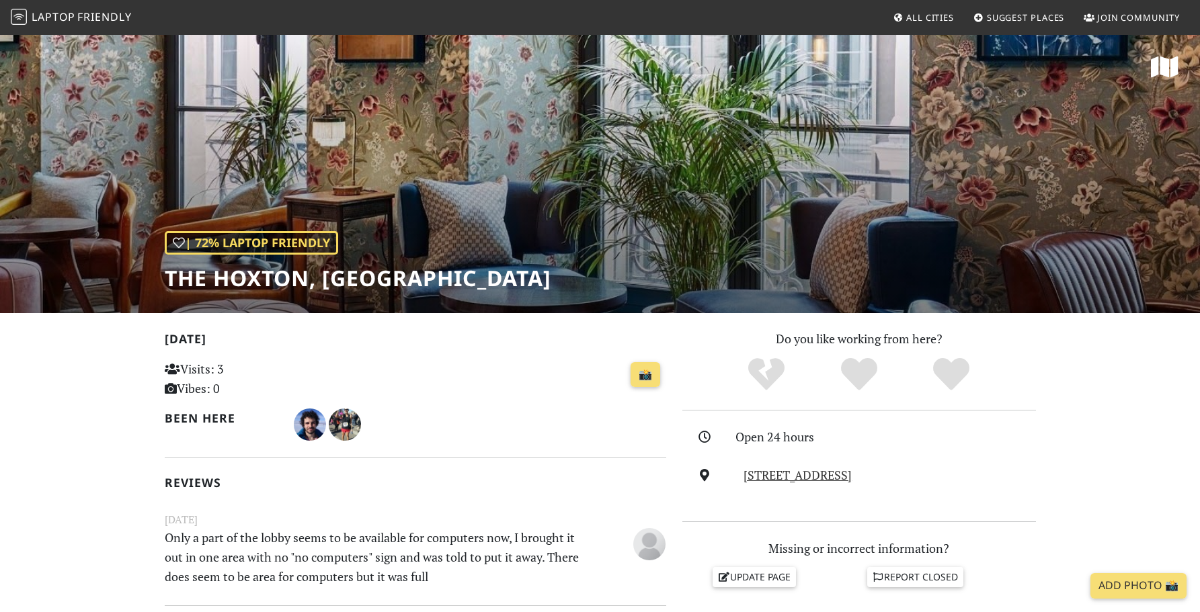
click at [110, 19] on span "Friendly" at bounding box center [104, 16] width 54 height 15
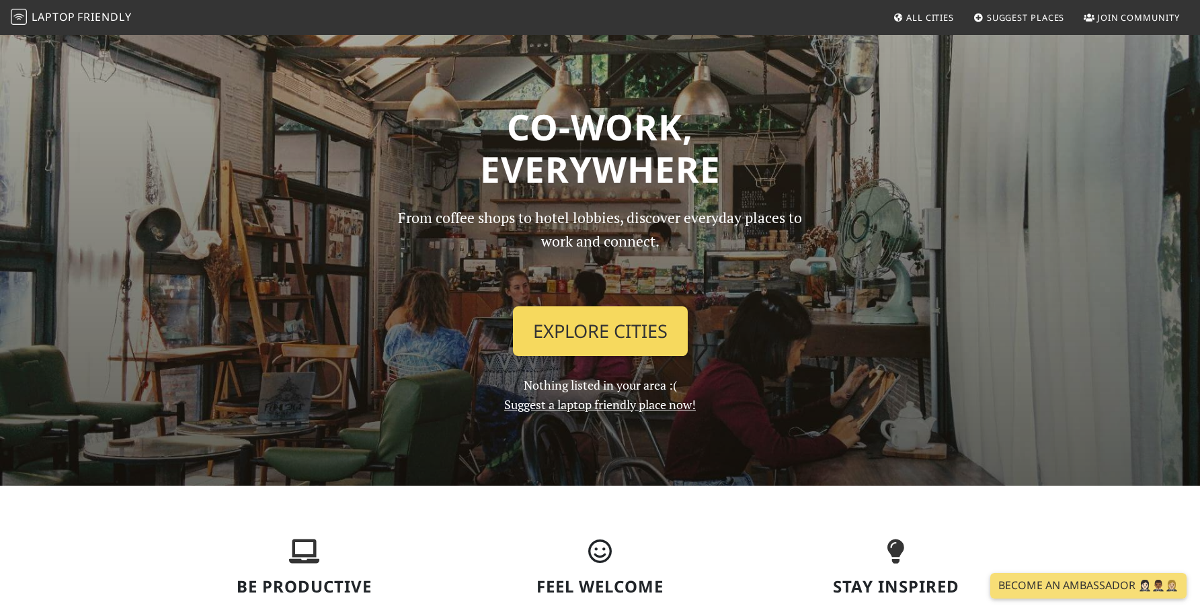
click at [588, 333] on link "Explore Cities" at bounding box center [600, 331] width 175 height 50
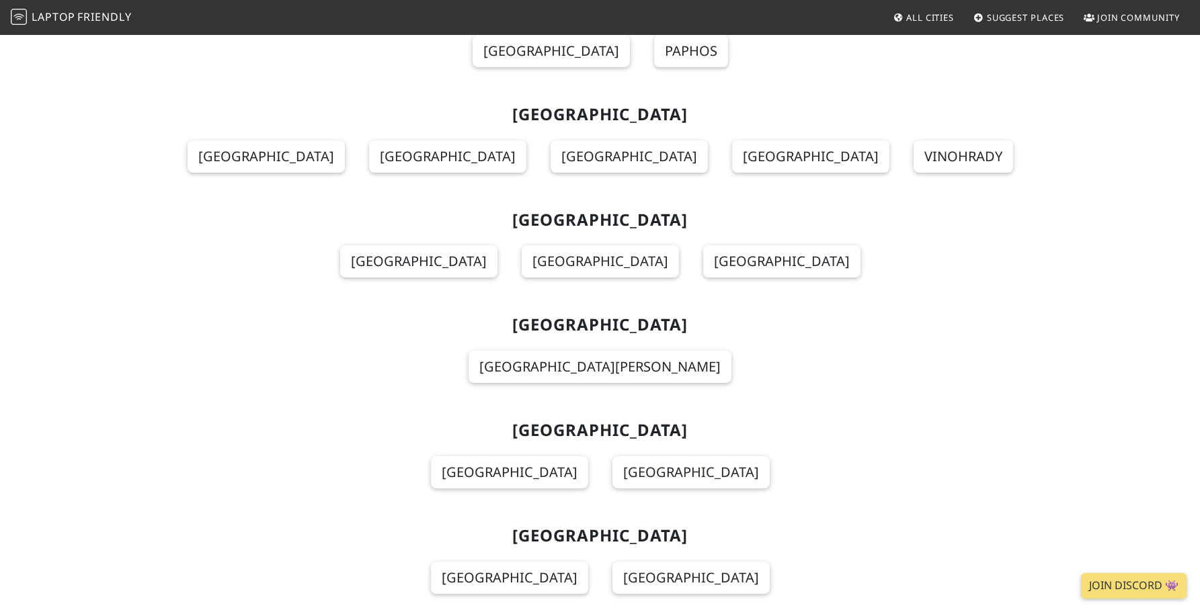
scroll to position [3591, 0]
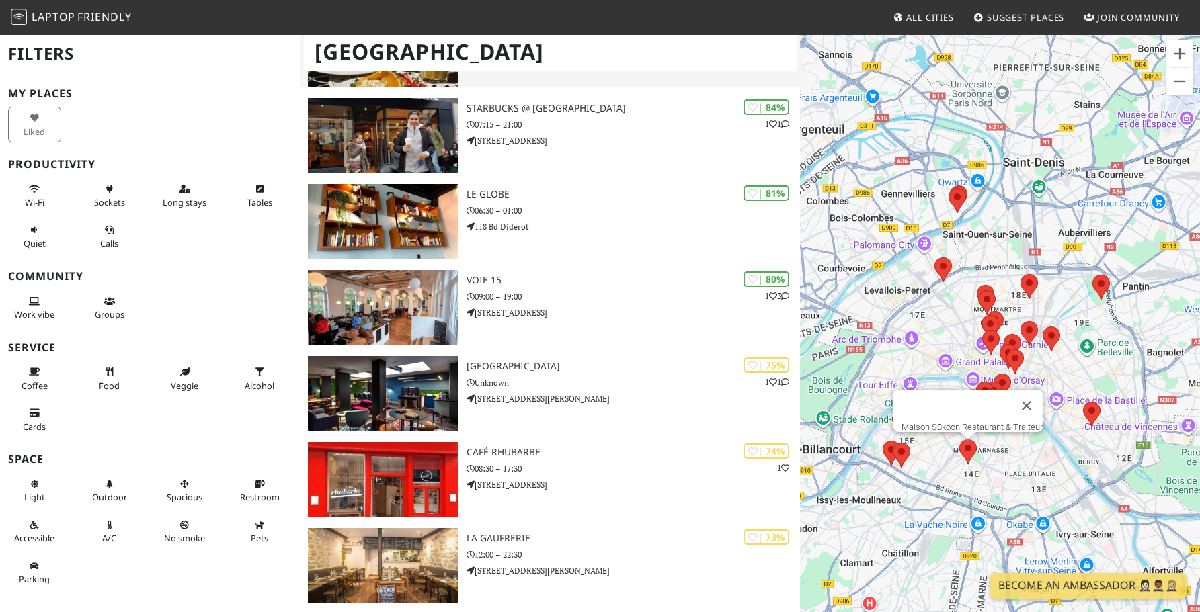
scroll to position [255, 0]
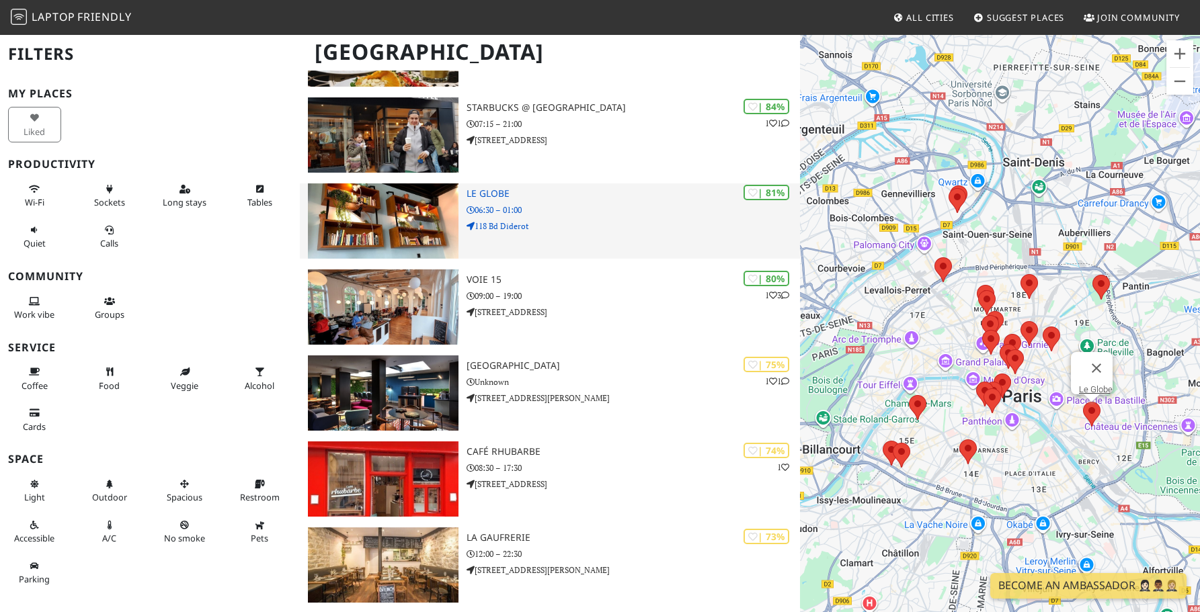
click at [489, 190] on h3 "Le Globe" at bounding box center [632, 193] width 333 height 11
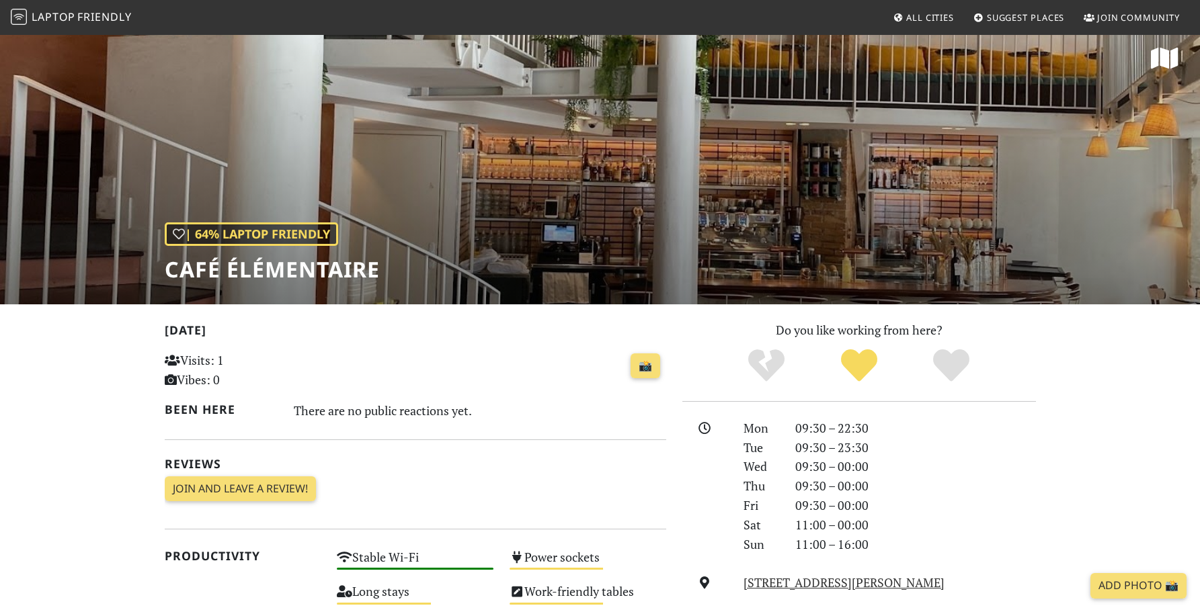
scroll to position [3, 0]
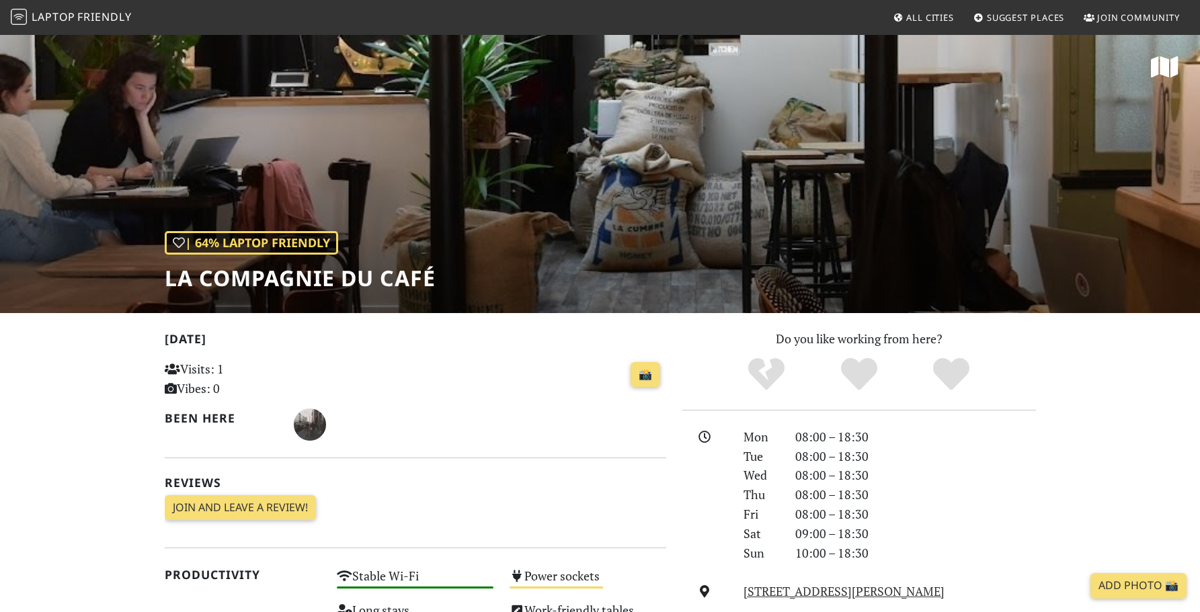
click at [301, 277] on h1 "La Compagnie du Café" at bounding box center [300, 278] width 271 height 26
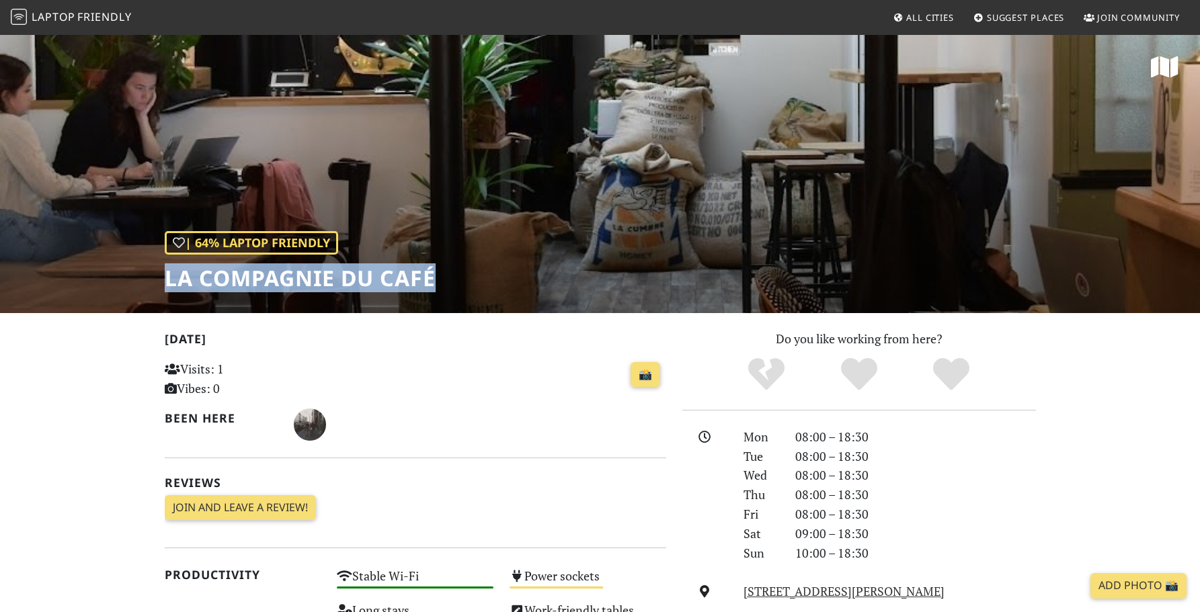
click at [301, 277] on h1 "La Compagnie du Café" at bounding box center [300, 278] width 271 height 26
copy div "La Compagnie du Café"
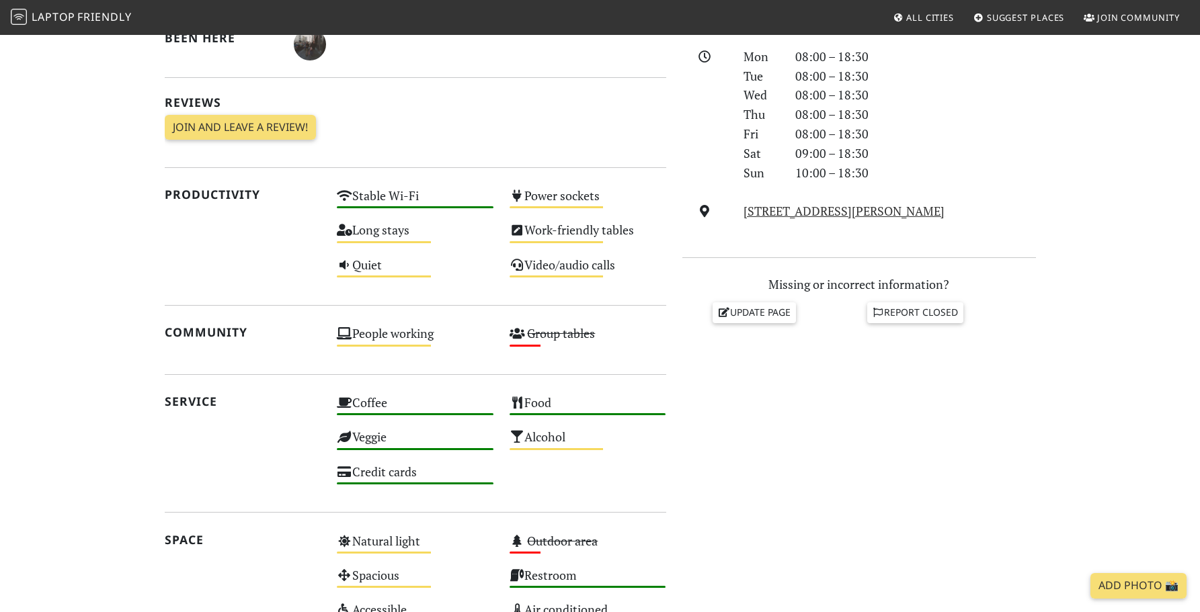
scroll to position [390, 0]
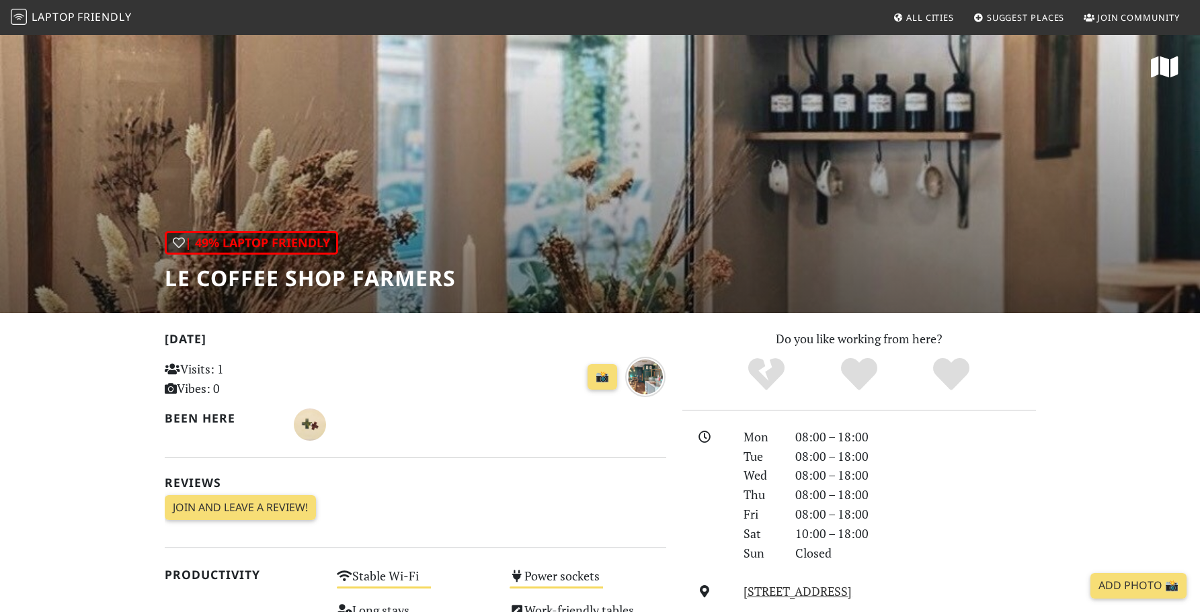
click at [264, 284] on h1 "Le Coffee Shop Farmers" at bounding box center [310, 278] width 291 height 26
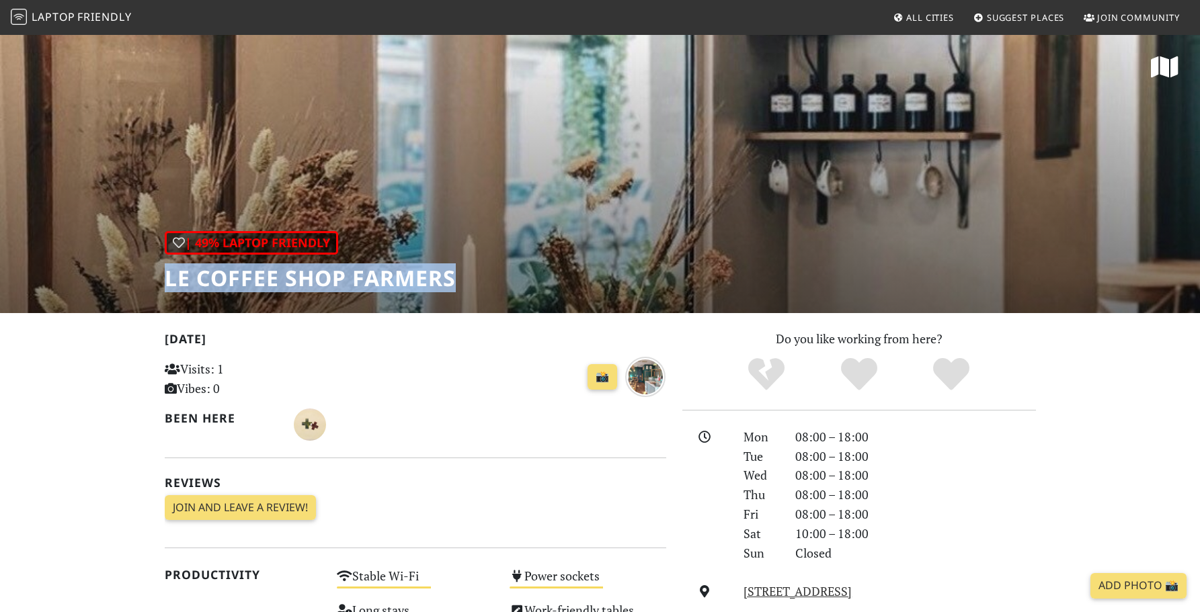
click at [264, 284] on h1 "Le Coffee Shop Farmers" at bounding box center [310, 278] width 291 height 26
copy div "Le Coffee Shop Farmers"
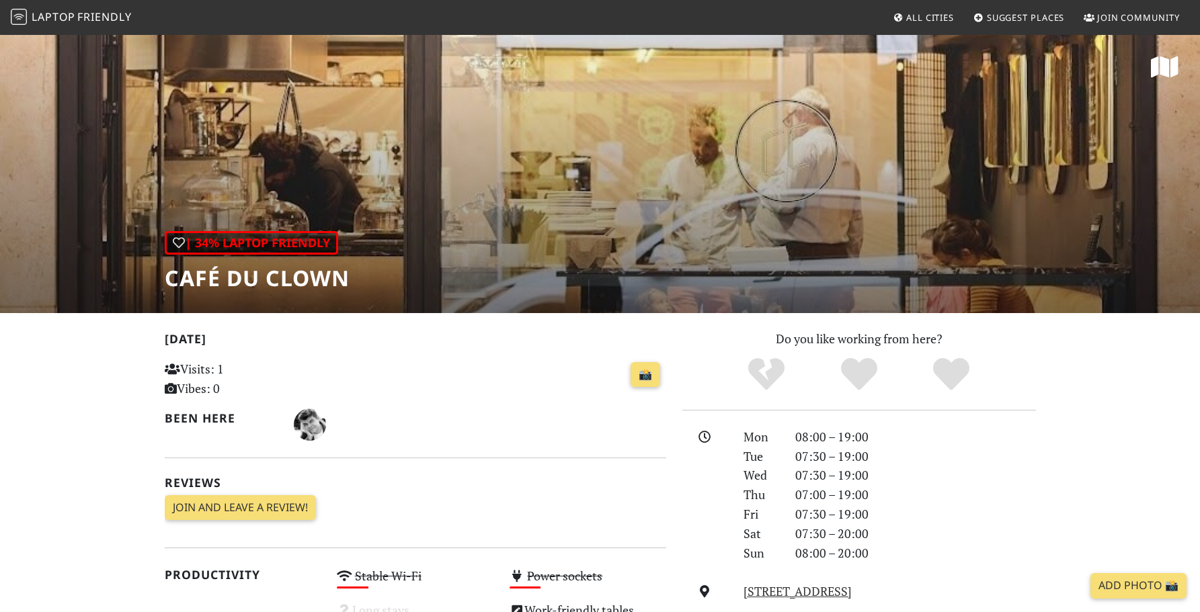
click at [333, 272] on h1 "Café du Clown" at bounding box center [257, 278] width 185 height 26
copy div "Café du Clown"
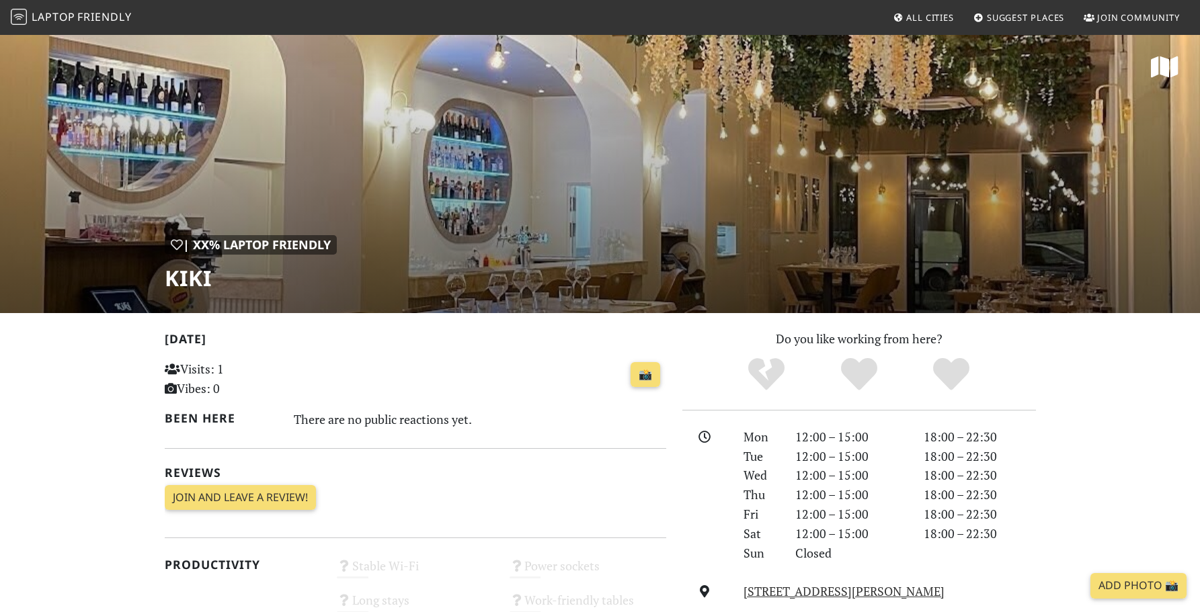
click at [202, 280] on h1 "KIKI" at bounding box center [251, 278] width 172 height 26
copy div "KIKI"
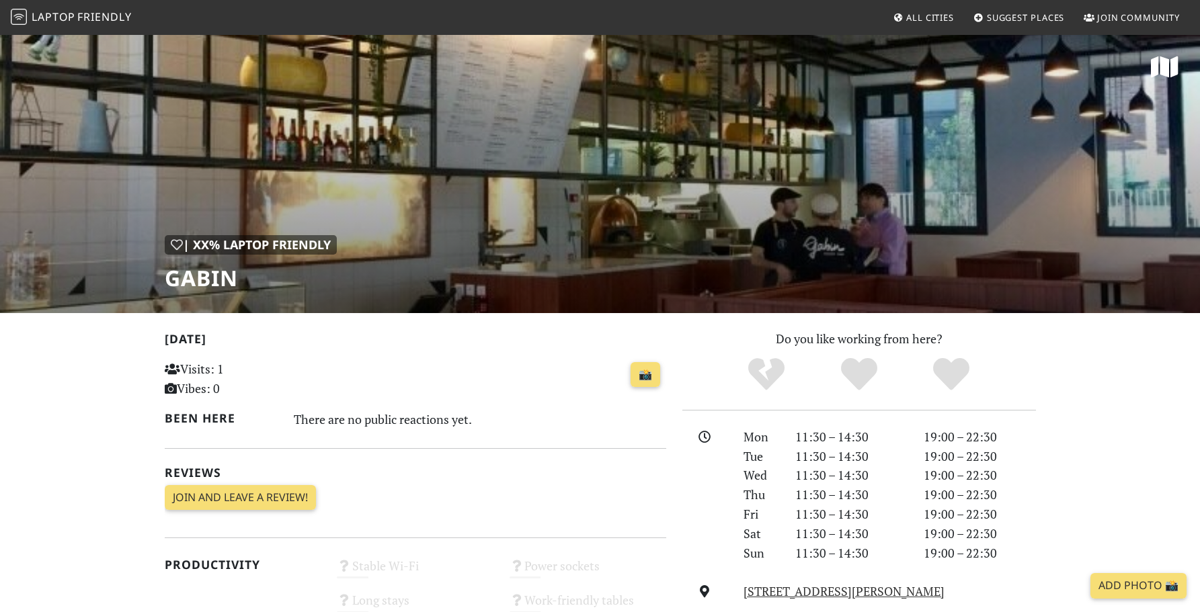
click at [216, 277] on h1 "Gabin" at bounding box center [251, 278] width 172 height 26
copy h1 "Gabin"
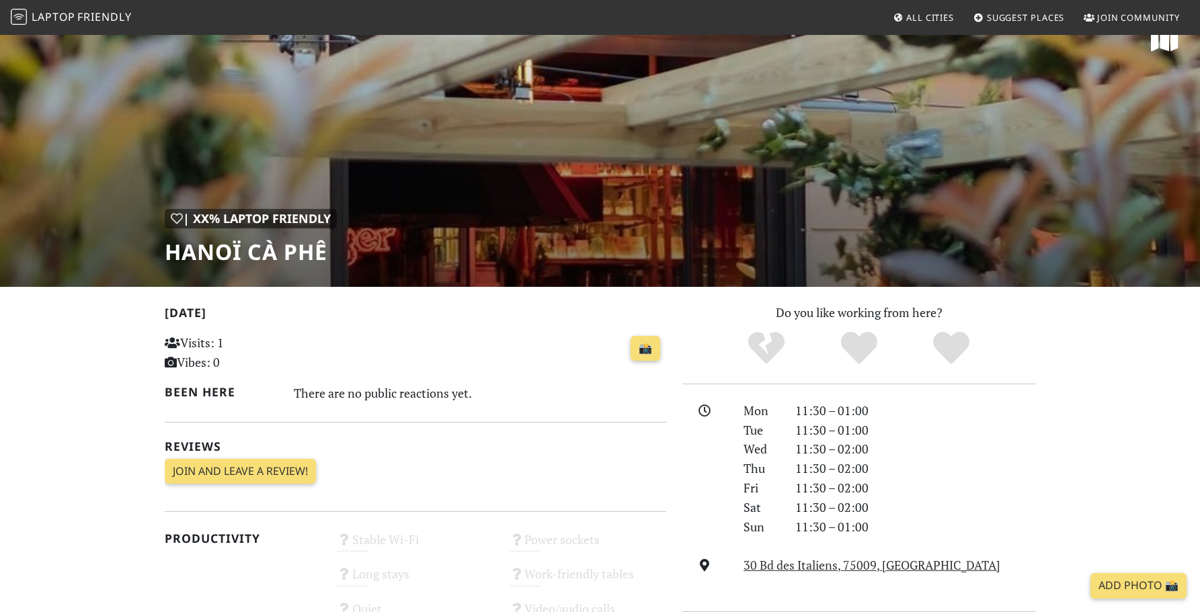
scroll to position [27, 0]
click at [273, 247] on h1 "Hanoï Cà Phê" at bounding box center [251, 252] width 172 height 26
copy div "Hanoï Cà Phê"
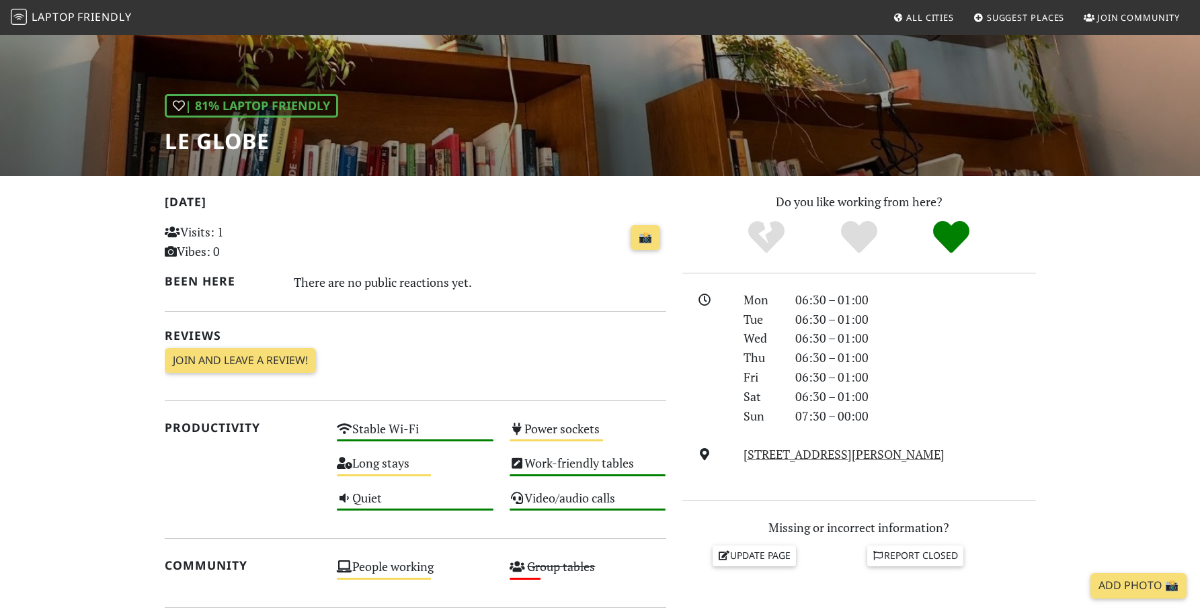
scroll to position [254, 0]
